Goal: Navigation & Orientation: Find specific page/section

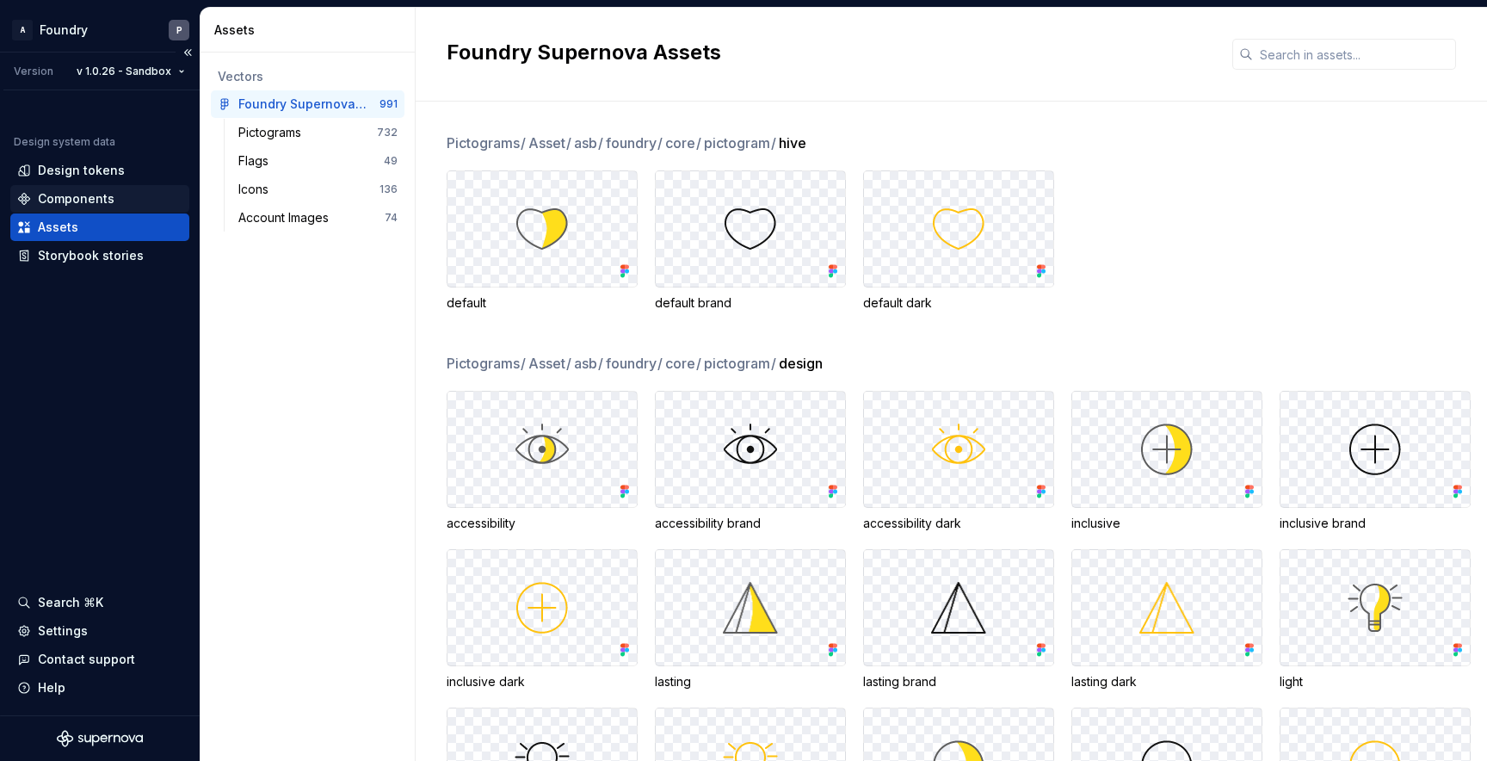
click at [72, 197] on div "Components" at bounding box center [76, 198] width 77 height 17
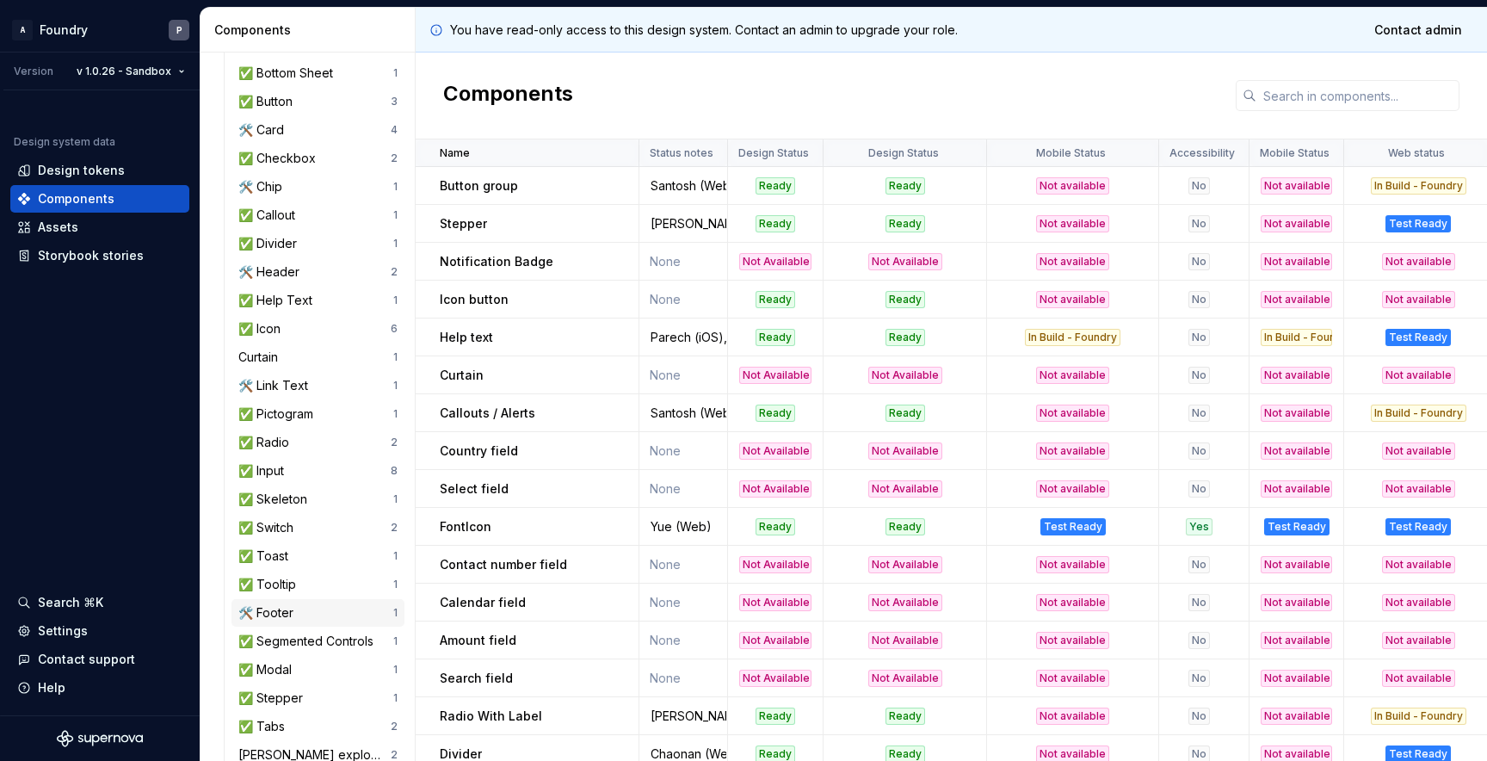
scroll to position [300, 0]
click at [280, 520] on div "✅ Switch" at bounding box center [269, 525] width 62 height 17
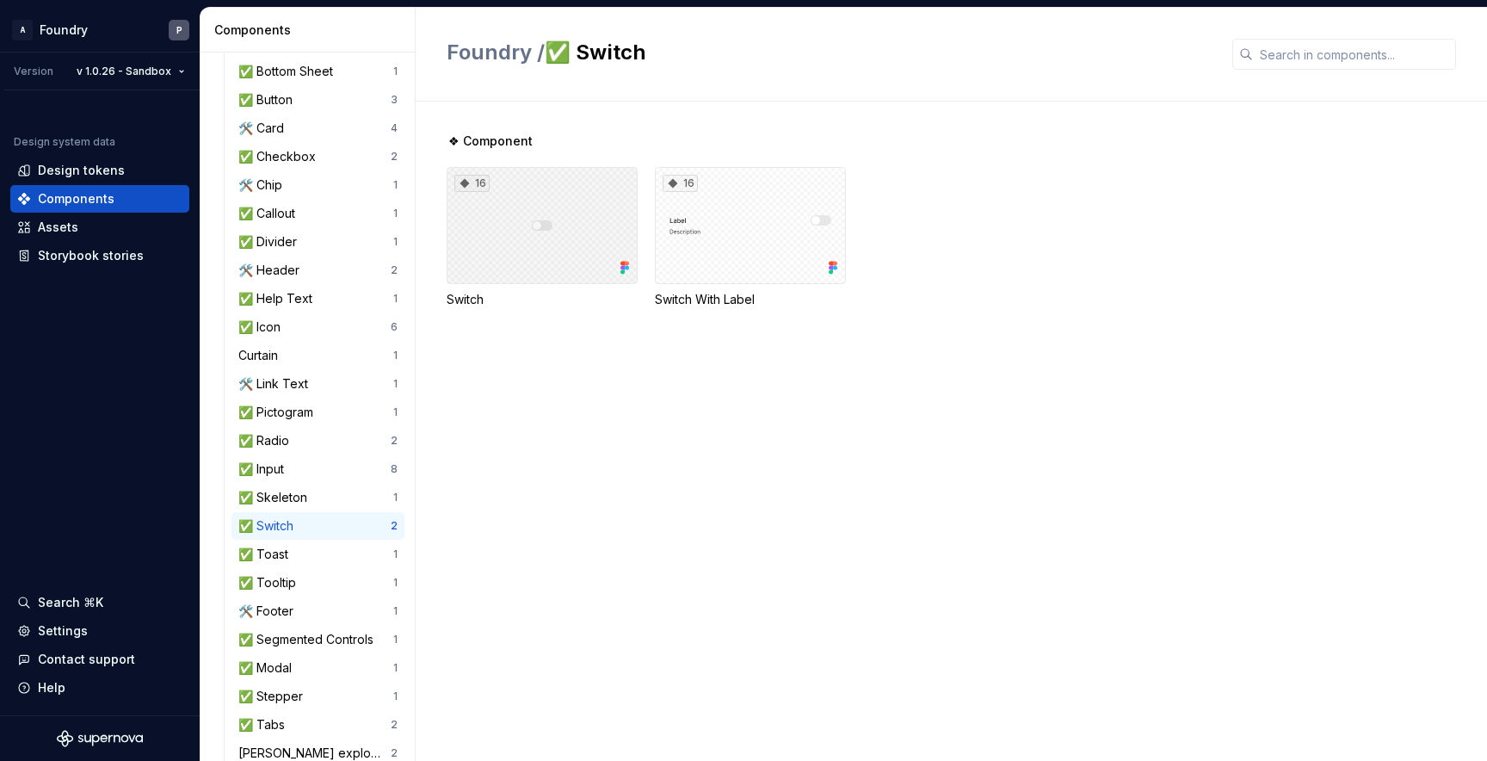
click at [522, 238] on div "16" at bounding box center [542, 225] width 191 height 117
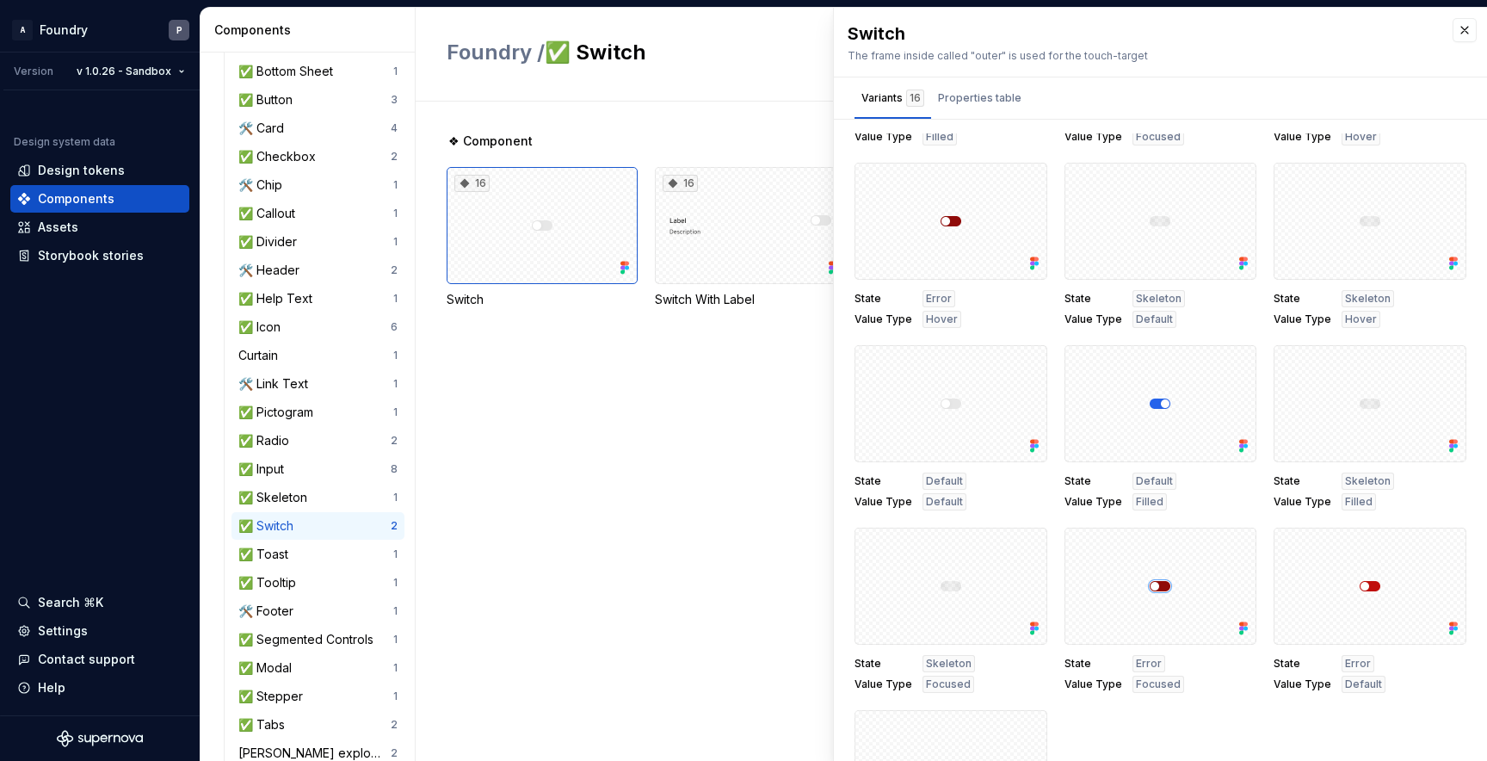
scroll to position [456, 0]
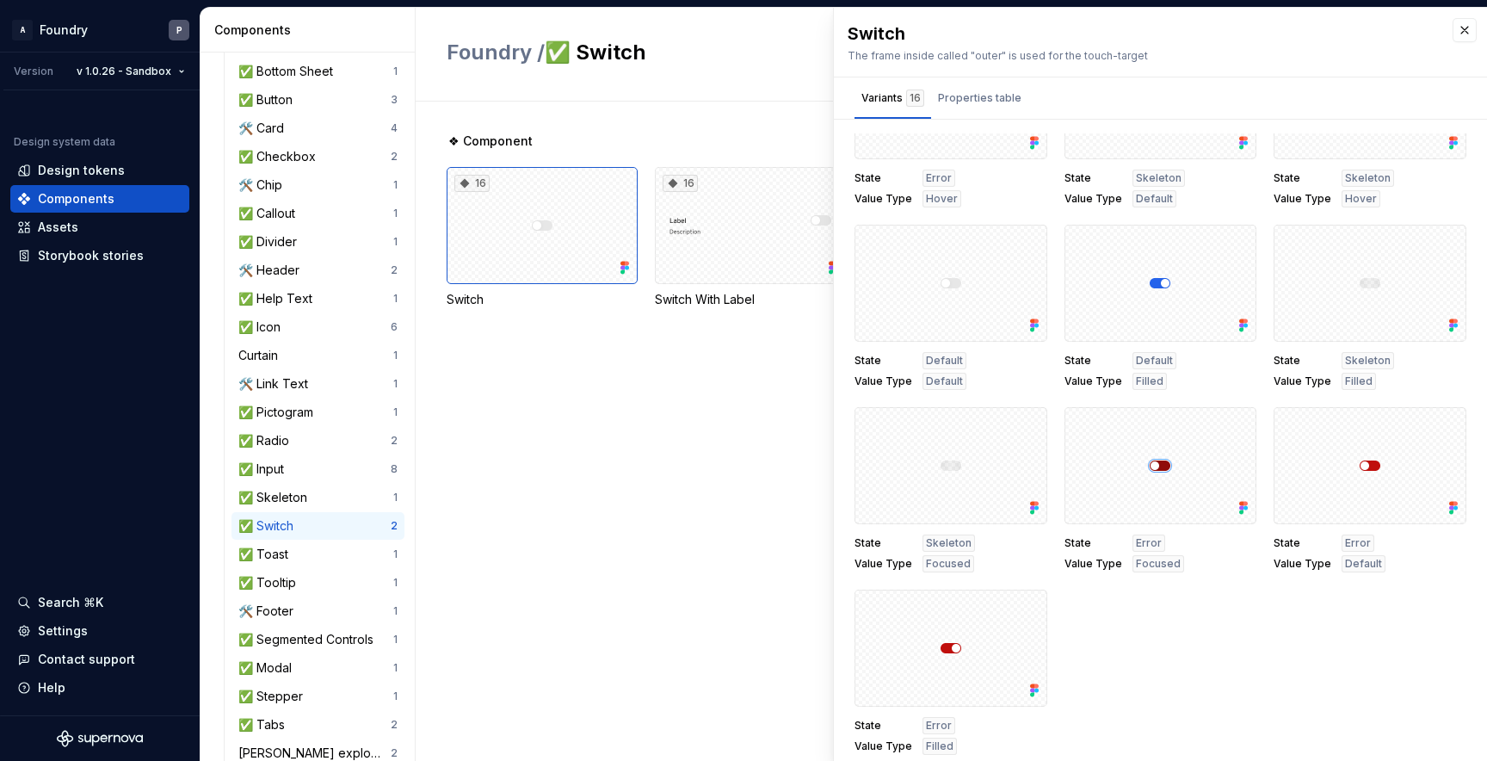
click at [603, 462] on div "❖ Component 16 Switch 16 Switch With Label" at bounding box center [967, 431] width 1040 height 659
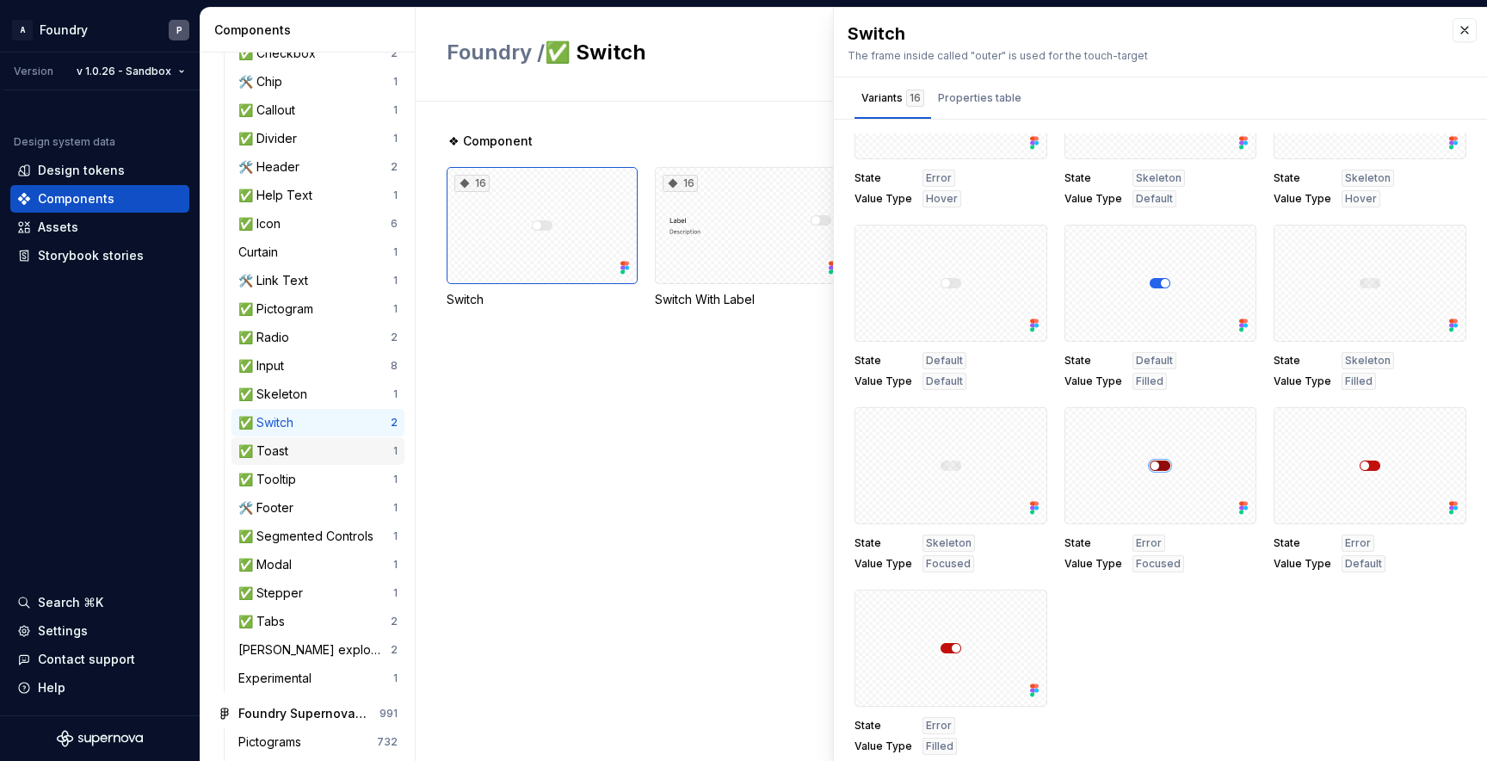
scroll to position [501, 0]
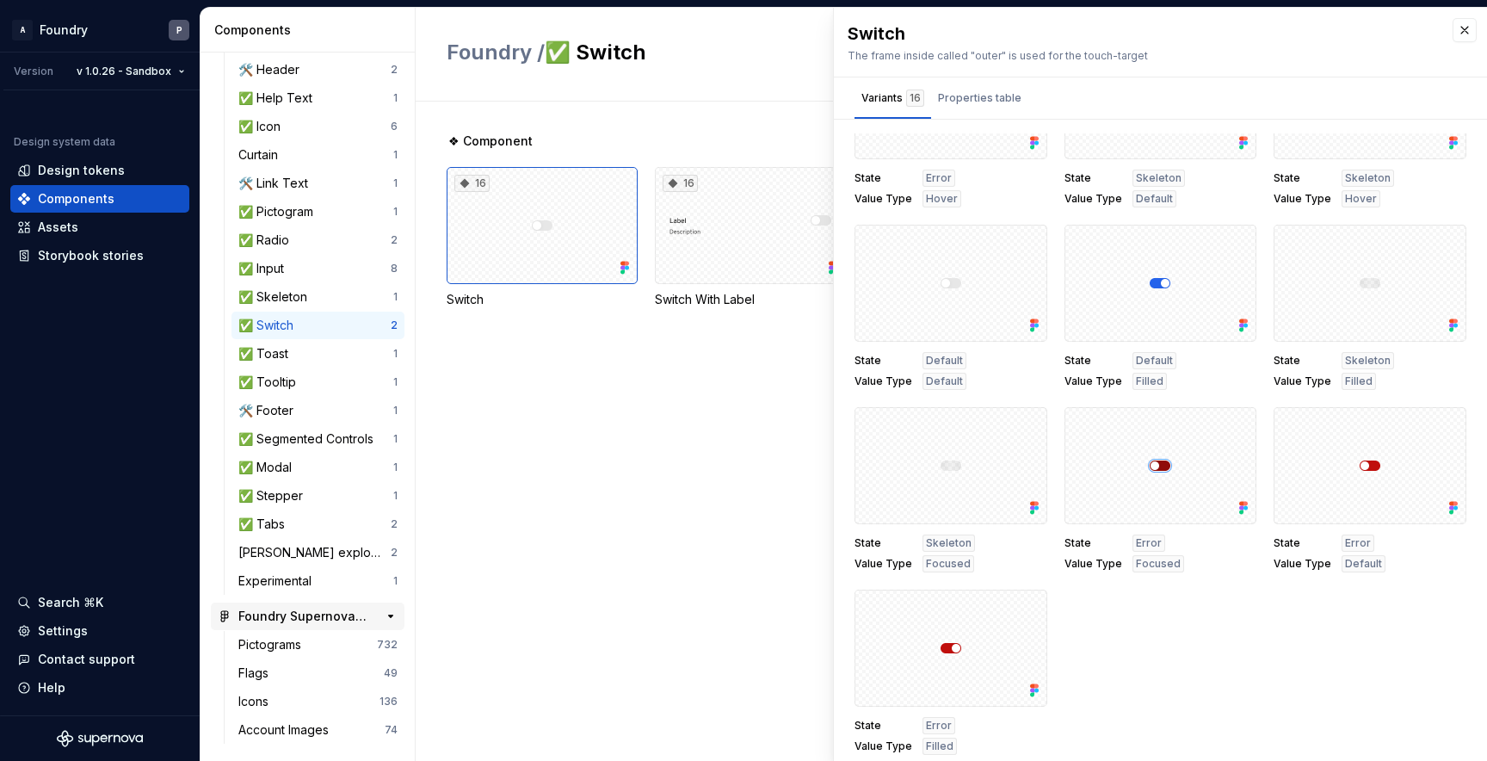
click at [286, 615] on div "Foundry Supernova Assets" at bounding box center [302, 615] width 128 height 17
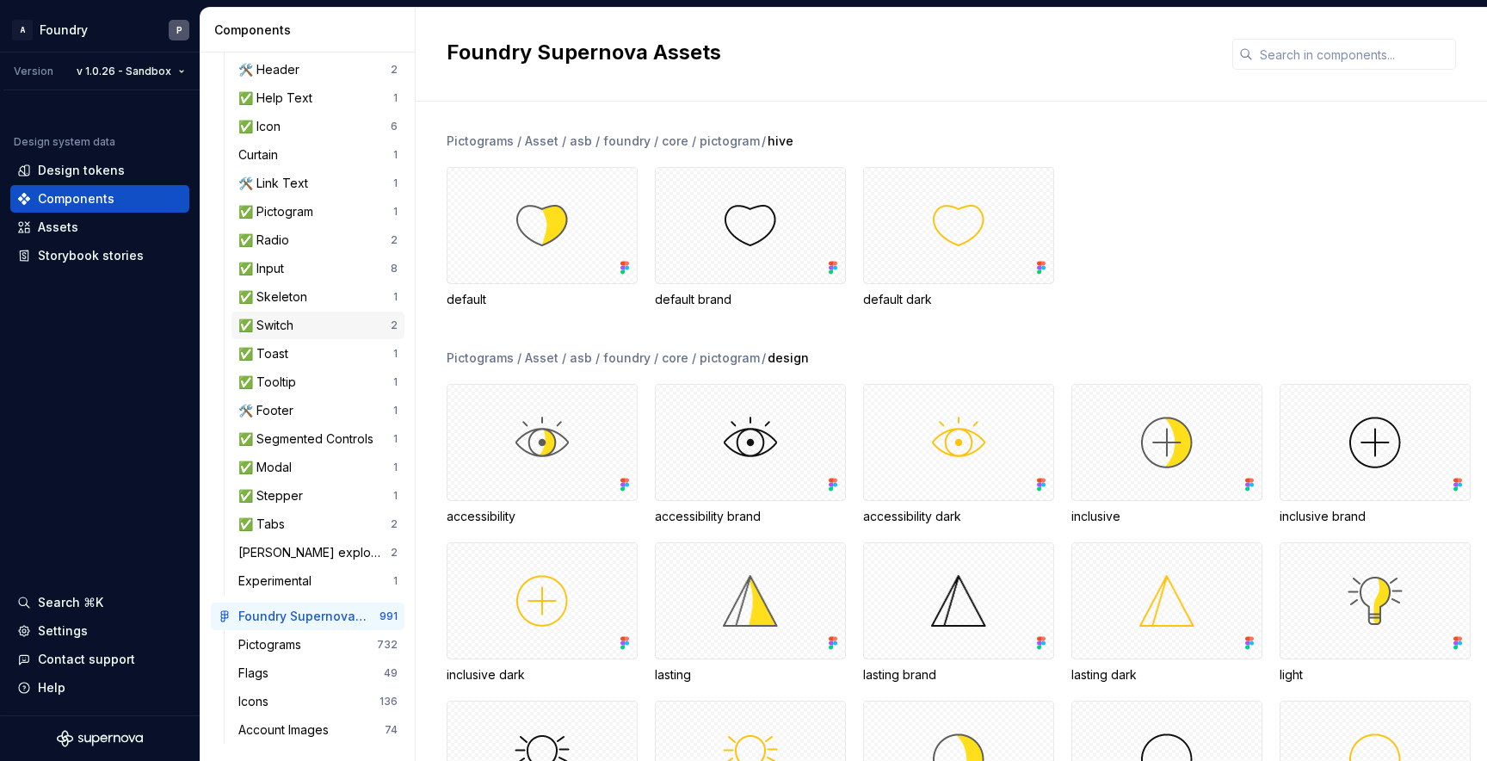
click at [302, 325] on div "✅ Switch" at bounding box center [314, 325] width 152 height 17
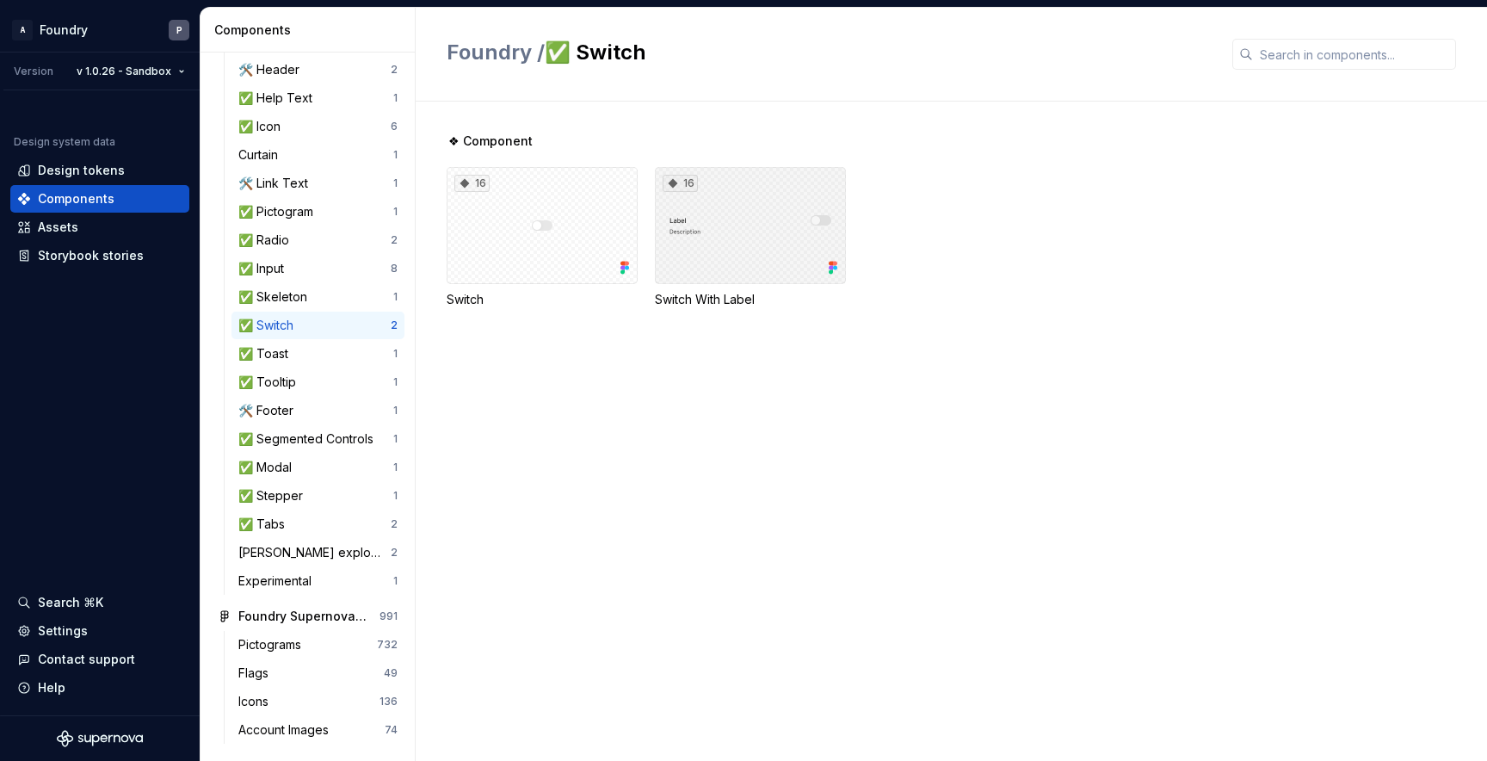
click at [744, 247] on div "16" at bounding box center [750, 225] width 191 height 117
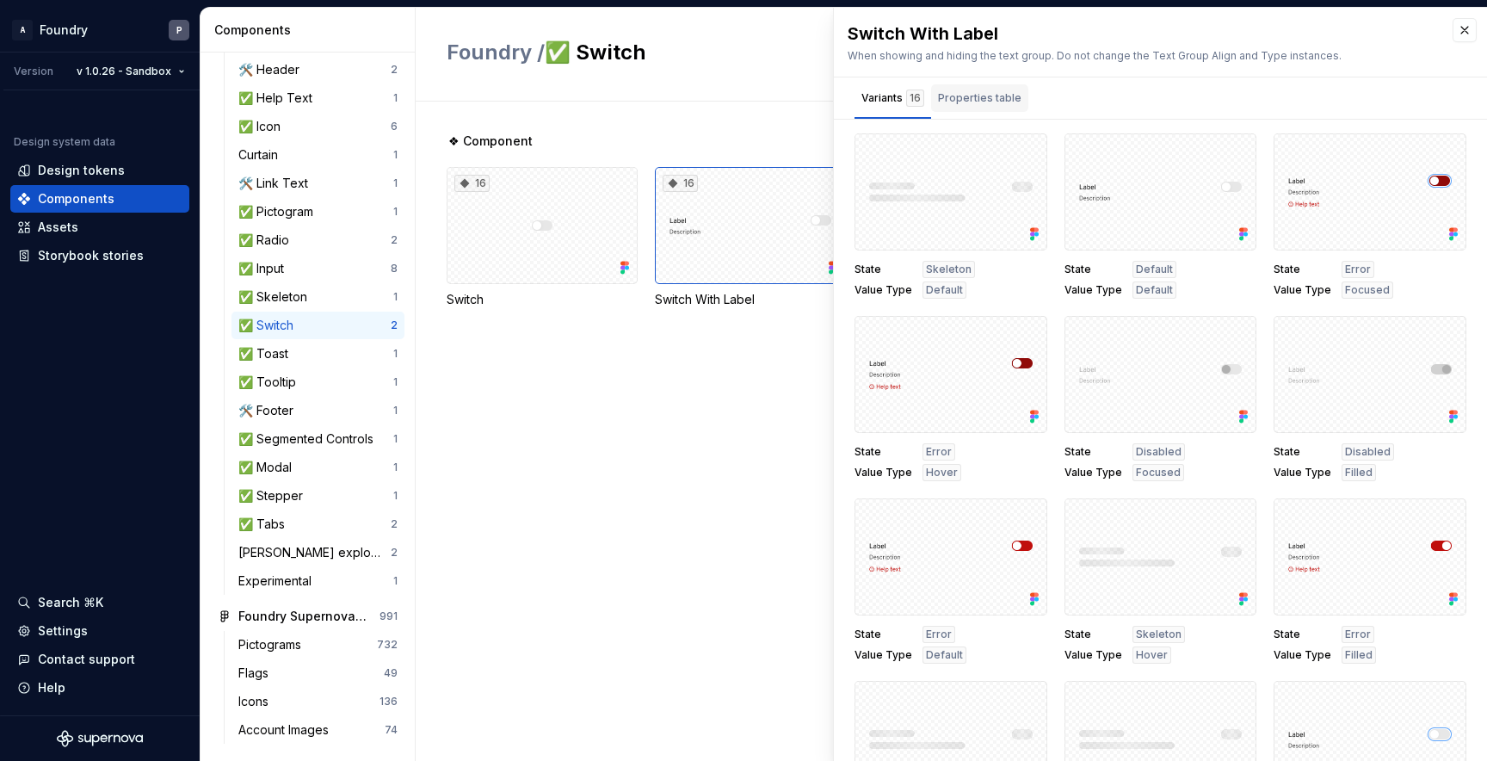
click at [981, 101] on div "Properties table" at bounding box center [979, 97] width 83 height 17
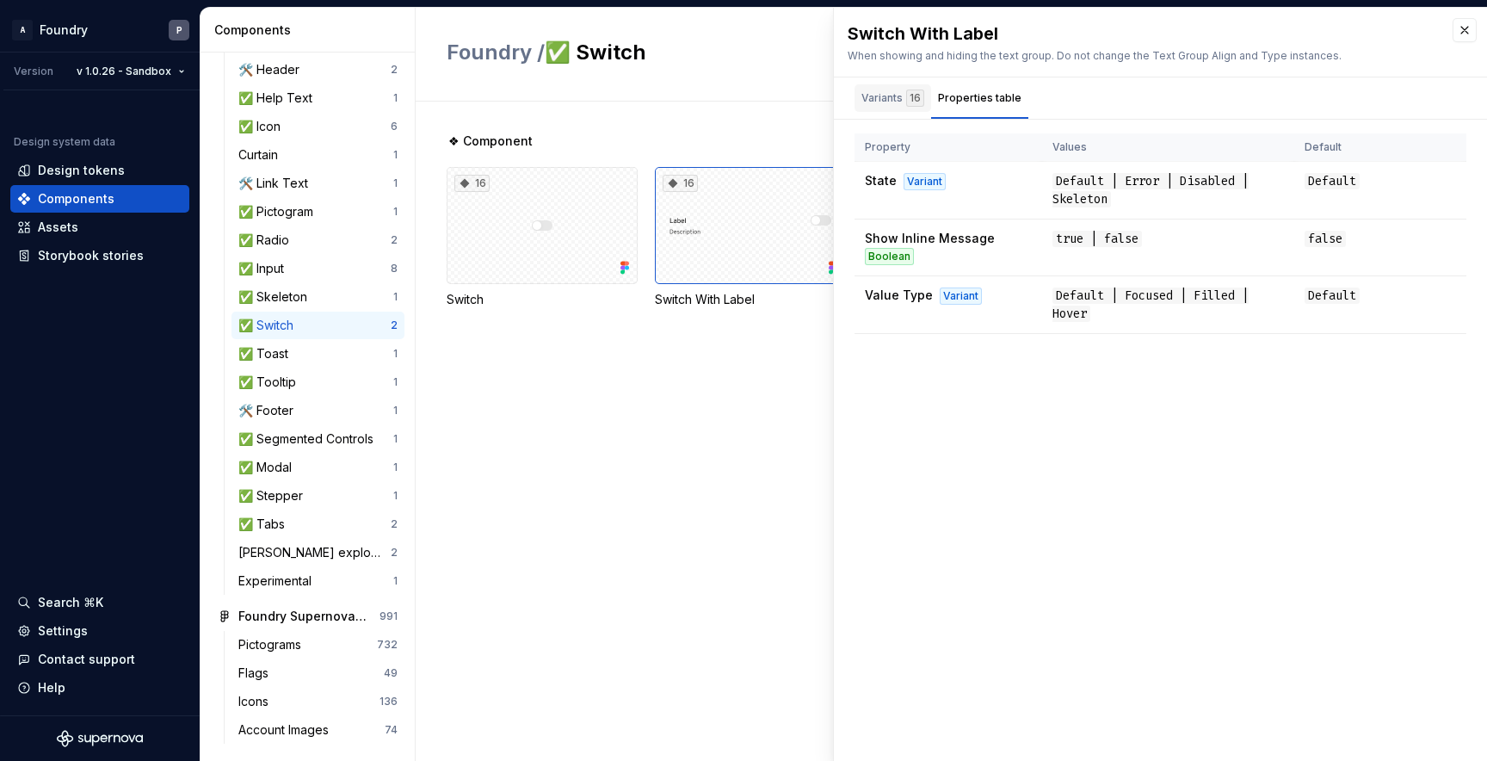
click at [890, 99] on div "Variants 16" at bounding box center [892, 97] width 63 height 17
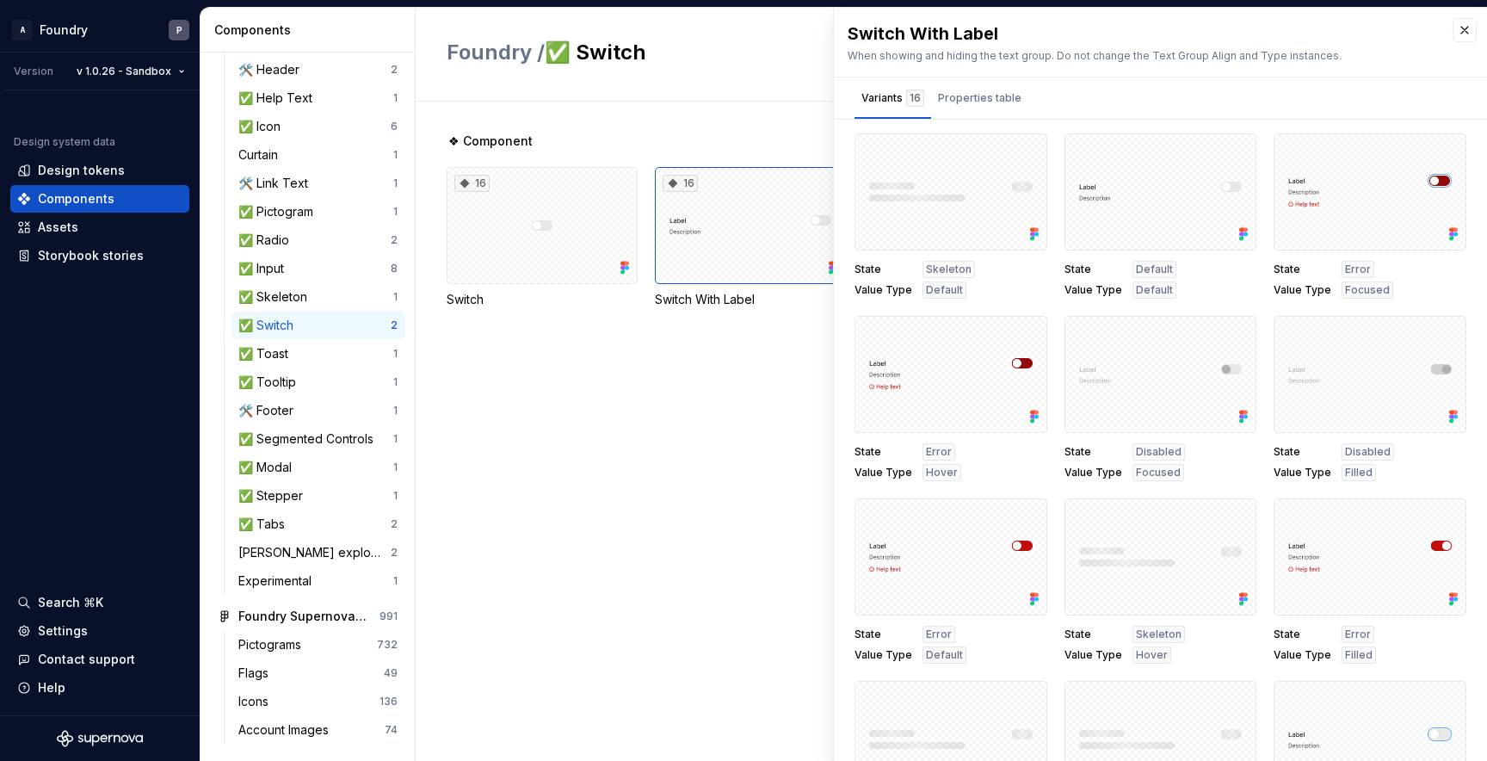
click at [624, 619] on div "❖ Component 16 Switch 16 Switch With Label" at bounding box center [967, 431] width 1040 height 659
click at [688, 452] on div "❖ Component 16 Switch 16 Switch With Label" at bounding box center [967, 431] width 1040 height 659
click at [557, 545] on div "❖ Component 16 Switch 16 Switch With Label" at bounding box center [967, 431] width 1040 height 659
click at [714, 454] on div "❖ Component 16 Switch 16 Switch With Label" at bounding box center [967, 431] width 1040 height 659
click at [1463, 38] on button "button" at bounding box center [1464, 30] width 24 height 24
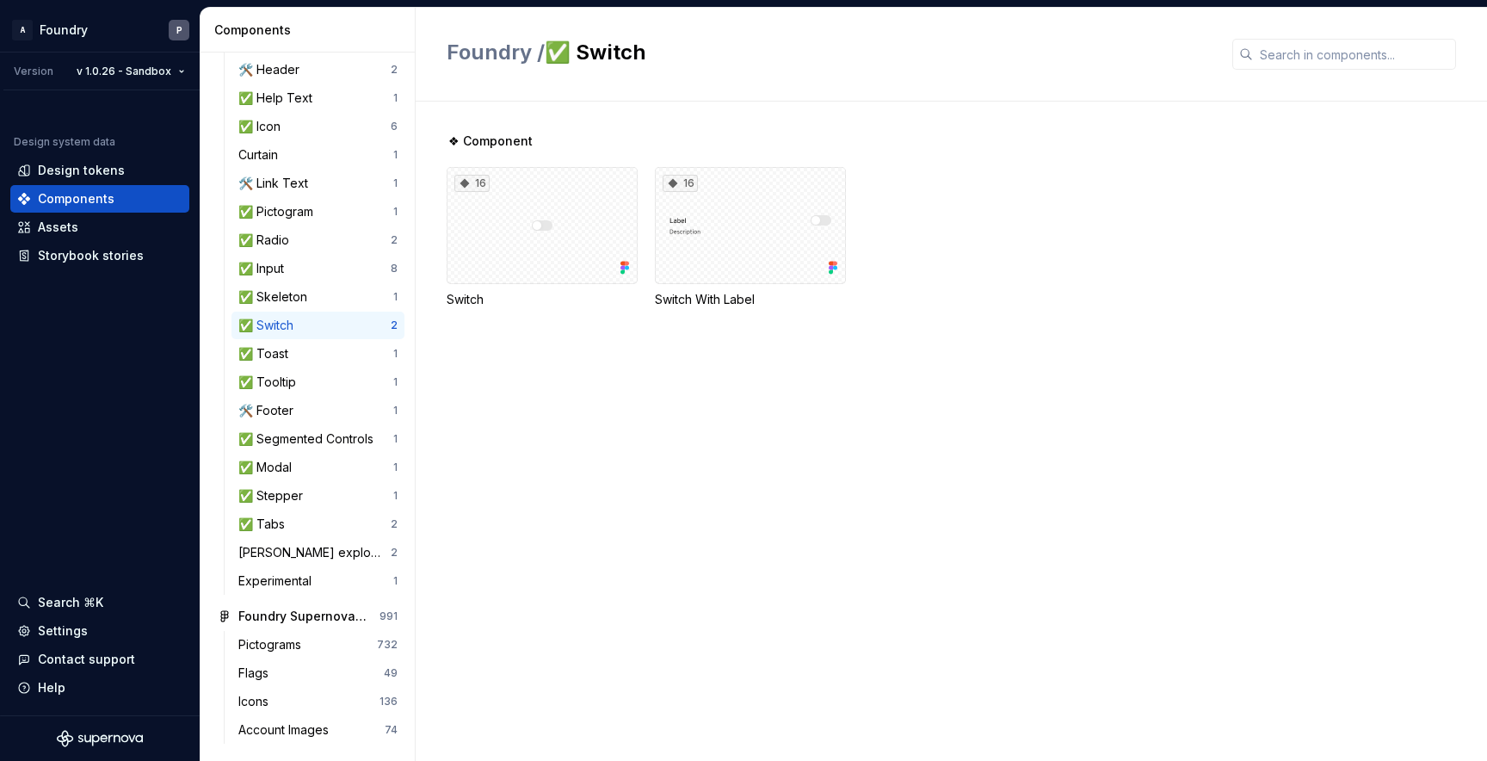
click at [825, 36] on div "Foundry / ✅ Switch" at bounding box center [951, 55] width 1071 height 94
click at [1001, 256] on div "16 Switch 16 Switch With Label" at bounding box center [967, 237] width 1040 height 141
click at [527, 476] on div "❖ Component 16 Switch 16 Switch With Label" at bounding box center [967, 431] width 1040 height 659
click at [763, 520] on div "❖ Component 16 Switch 16 Switch With Label" at bounding box center [967, 431] width 1040 height 659
click at [1066, 344] on div "❖ Component 16 Switch 16 Switch With Label" at bounding box center [967, 240] width 1040 height 217
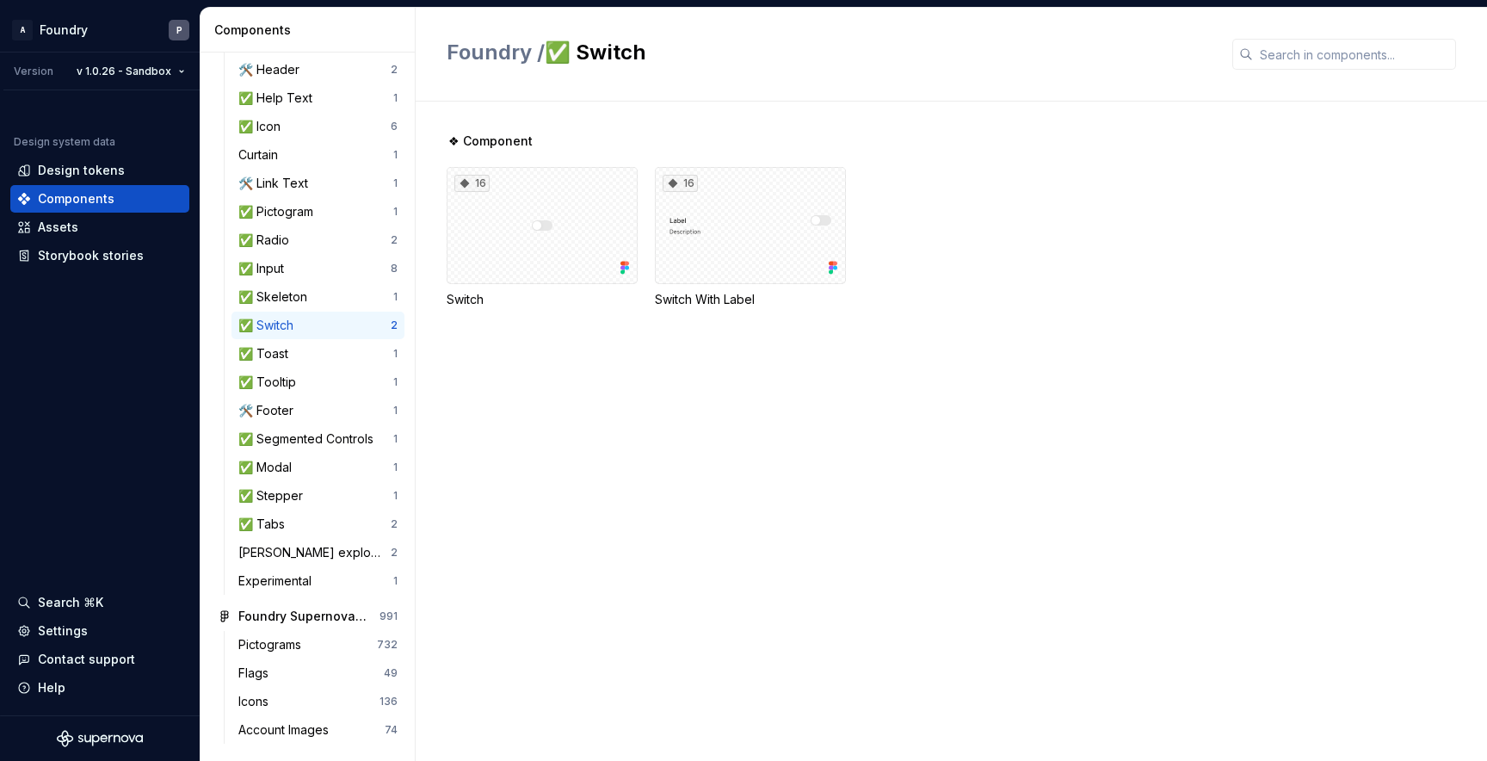
click at [1475, 57] on div "Foundry / ✅ Switch" at bounding box center [951, 55] width 1071 height 94
click at [1197, 53] on h2 "Foundry / ✅ Switch" at bounding box center [829, 53] width 765 height 28
